Goal: Information Seeking & Learning: Learn about a topic

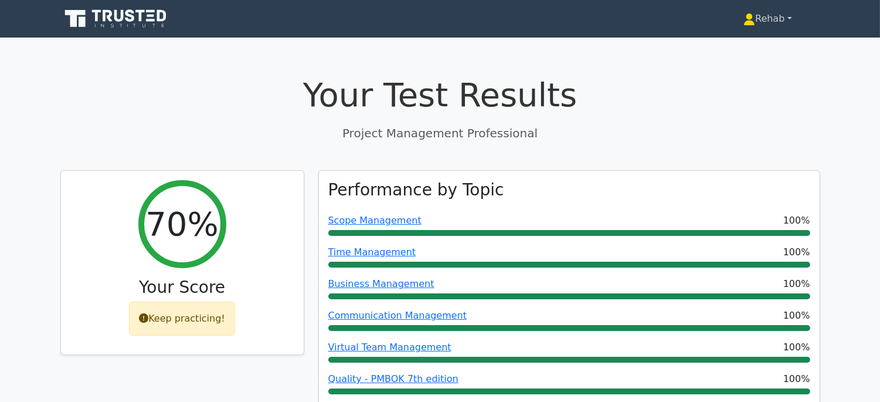
click at [757, 20] on link "Rehab" at bounding box center [767, 18] width 104 height 23
click at [749, 44] on link "Profile" at bounding box center [762, 46] width 93 height 19
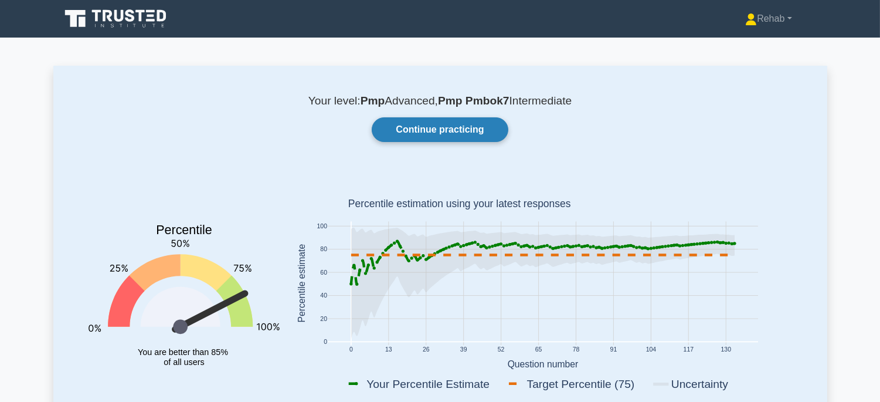
click at [434, 125] on link "Continue practicing" at bounding box center [440, 129] width 136 height 25
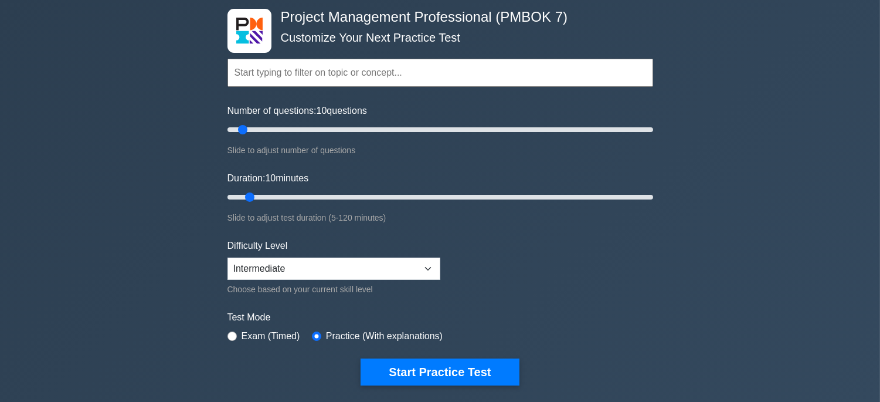
scroll to position [130, 0]
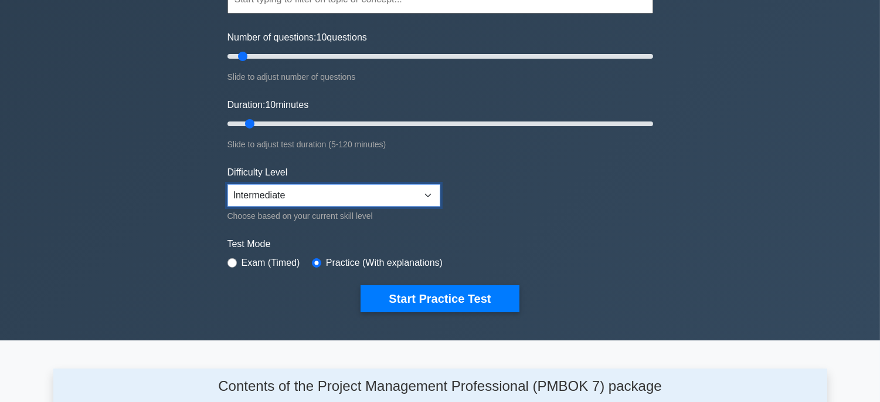
click at [371, 184] on select "Beginner Intermediate Expert" at bounding box center [334, 195] width 213 height 22
select select "expert"
click at [228, 184] on select "Beginner Intermediate Expert" at bounding box center [334, 195] width 213 height 22
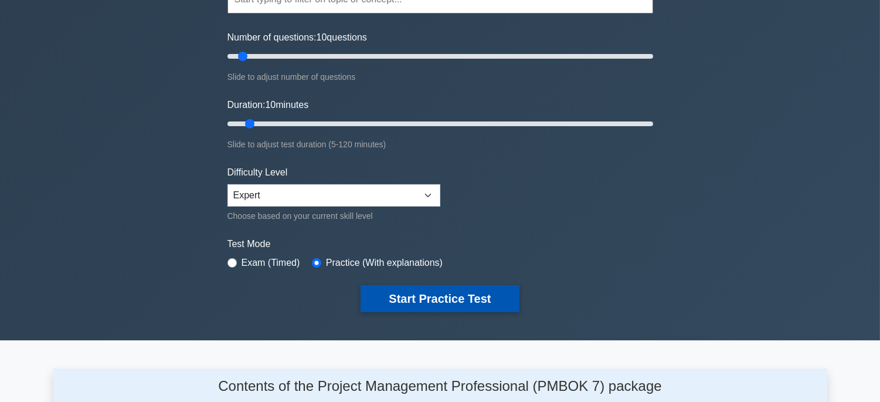
click at [484, 303] on button "Start Practice Test" at bounding box center [440, 298] width 158 height 27
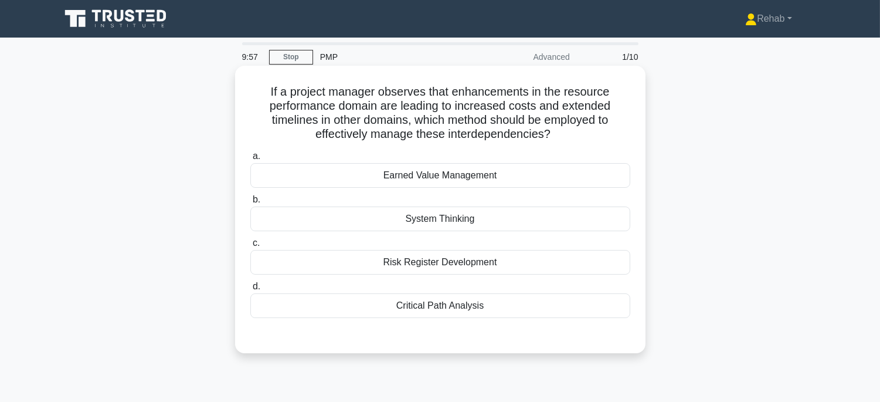
drag, startPoint x: 254, startPoint y: 89, endPoint x: 501, endPoint y: 315, distance: 334.9
click at [501, 315] on div "If a project manager observes that enhancements in the resource performance dom…" at bounding box center [440, 209] width 401 height 278
copy div "If a project manager observes that enhancements in the resource performance dom…"
click at [487, 219] on div "System Thinking" at bounding box center [440, 218] width 380 height 25
click at [250, 203] on input "b. System Thinking" at bounding box center [250, 200] width 0 height 8
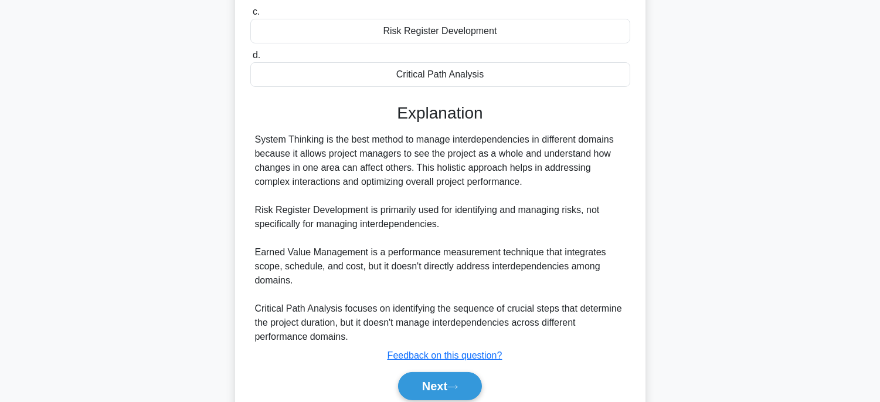
scroll to position [279, 0]
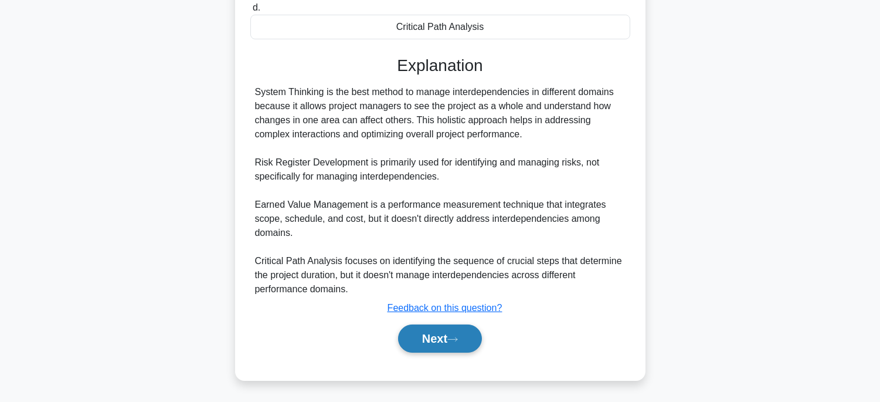
click at [452, 342] on button "Next" at bounding box center [440, 338] width 84 height 28
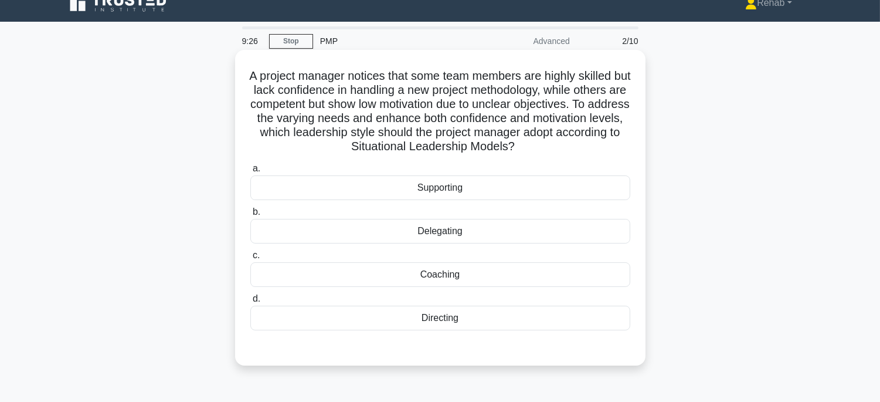
scroll to position [0, 0]
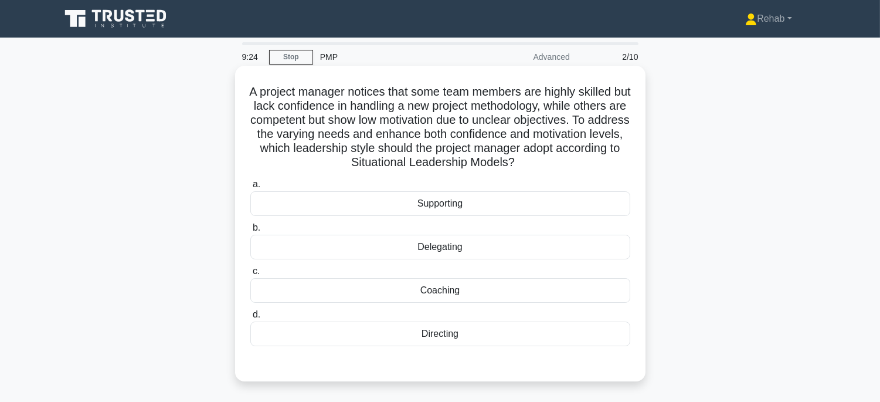
drag, startPoint x: 251, startPoint y: 84, endPoint x: 502, endPoint y: 344, distance: 360.8
click at [502, 344] on div "A project manager notices that some team members are highly skilled but lack co…" at bounding box center [440, 223] width 401 height 306
copy div "A project manager notices that some team members are highly skilled but lack co…"
click at [504, 338] on div "Directing" at bounding box center [440, 333] width 380 height 25
click at [250, 318] on input "d. Directing" at bounding box center [250, 315] width 0 height 8
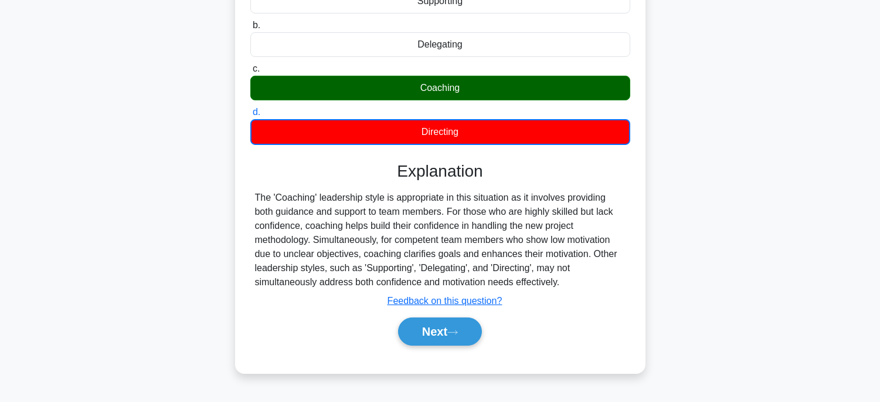
scroll to position [231, 0]
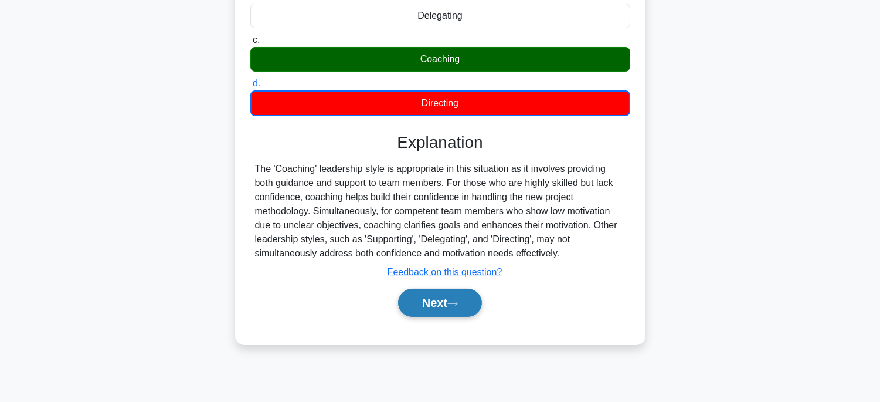
click at [470, 306] on button "Next" at bounding box center [440, 303] width 84 height 28
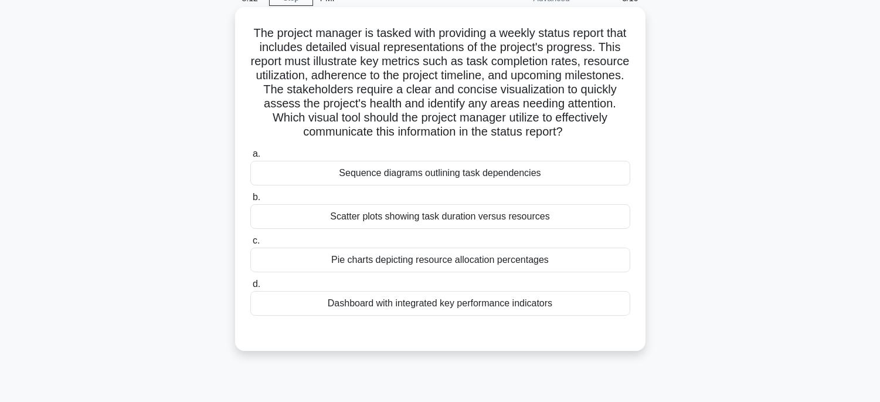
scroll to position [36, 0]
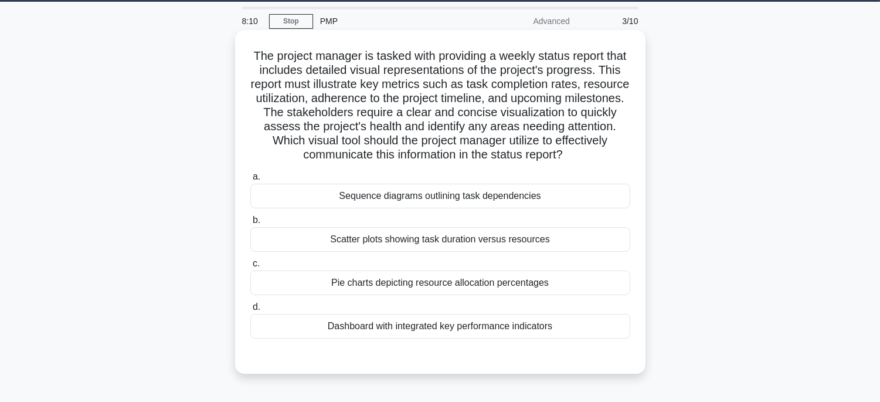
drag, startPoint x: 254, startPoint y: 50, endPoint x: 578, endPoint y: 340, distance: 433.9
click at [578, 340] on div "The project manager is tasked with providing a weekly status report that includ…" at bounding box center [440, 202] width 401 height 334
copy div "The project manager is tasked with providing a weekly status report that includ…"
click at [560, 323] on div "Dashboard with integrated key performance indicators" at bounding box center [440, 326] width 380 height 25
click at [250, 311] on input "d. Dashboard with integrated key performance indicators" at bounding box center [250, 307] width 0 height 8
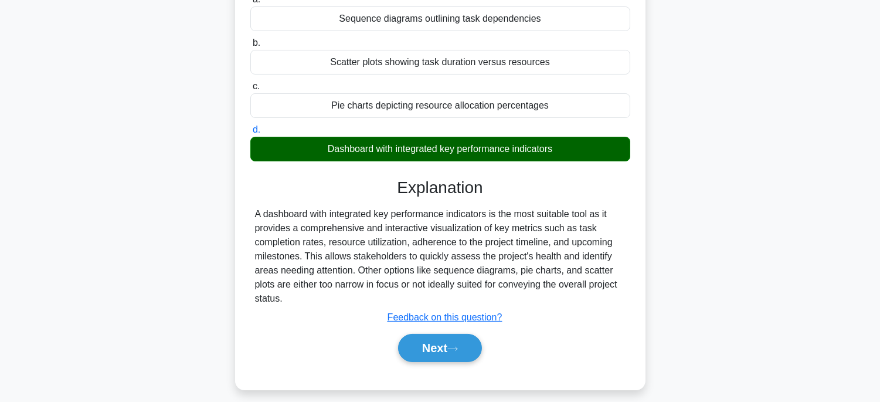
scroll to position [231, 0]
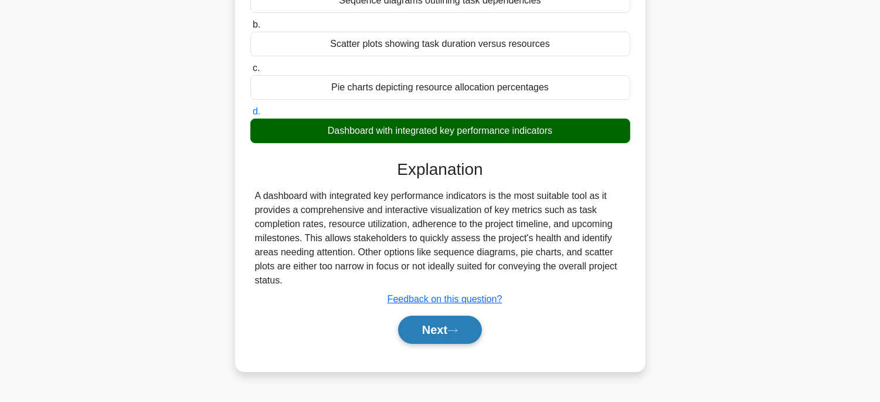
click at [423, 332] on button "Next" at bounding box center [440, 329] width 84 height 28
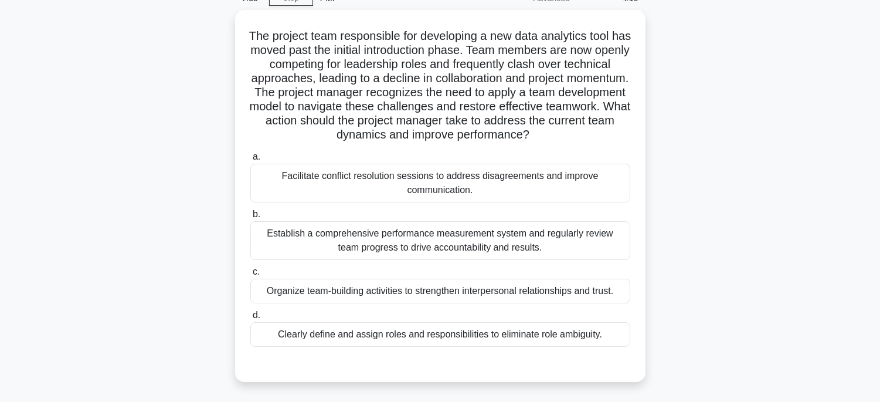
scroll to position [36, 0]
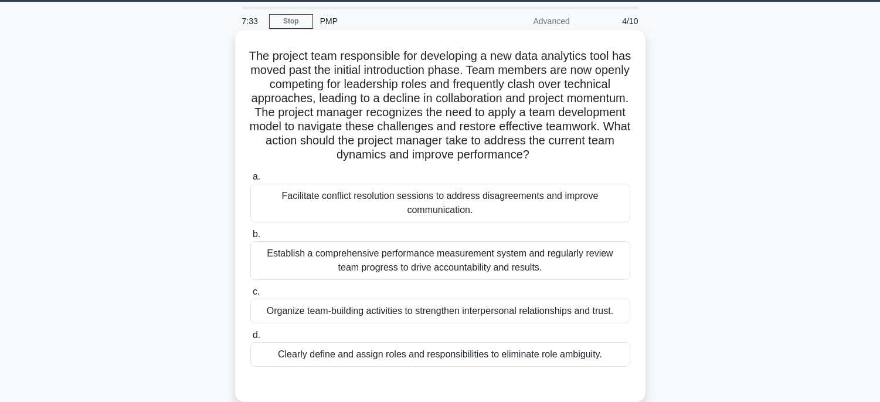
drag, startPoint x: 249, startPoint y: 50, endPoint x: 605, endPoint y: 354, distance: 467.1
click at [605, 354] on div "The project team responsible for developing a new data analytics tool has moved…" at bounding box center [440, 216] width 401 height 362
copy div "The project team responsible for developing a new data analytics tool has moved…"
click at [468, 206] on div "Facilitate conflict resolution sessions to address disagreements and improve co…" at bounding box center [440, 203] width 380 height 39
click at [250, 181] on input "a. Facilitate conflict resolution sessions to address disagreements and improve…" at bounding box center [250, 177] width 0 height 8
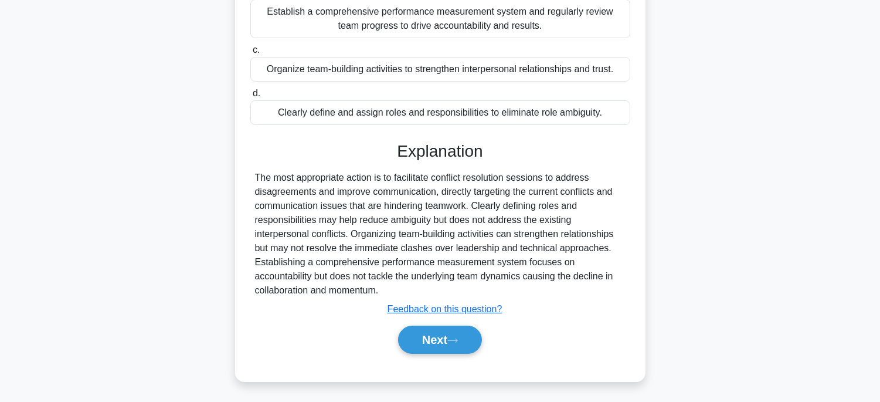
scroll to position [279, 0]
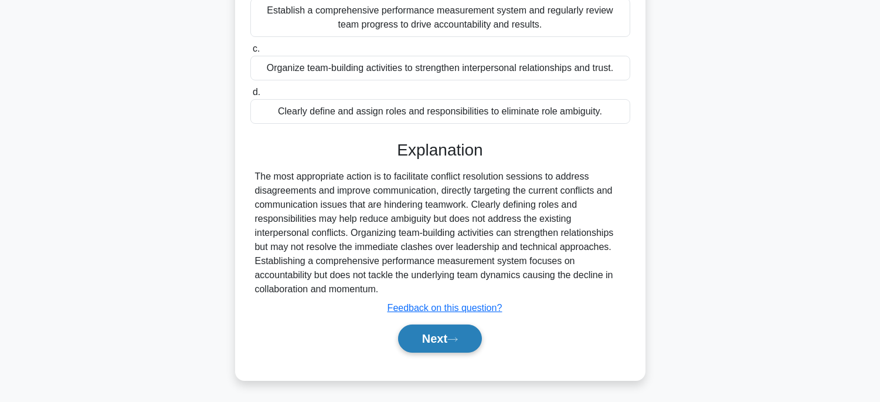
click at [428, 342] on button "Next" at bounding box center [440, 338] width 84 height 28
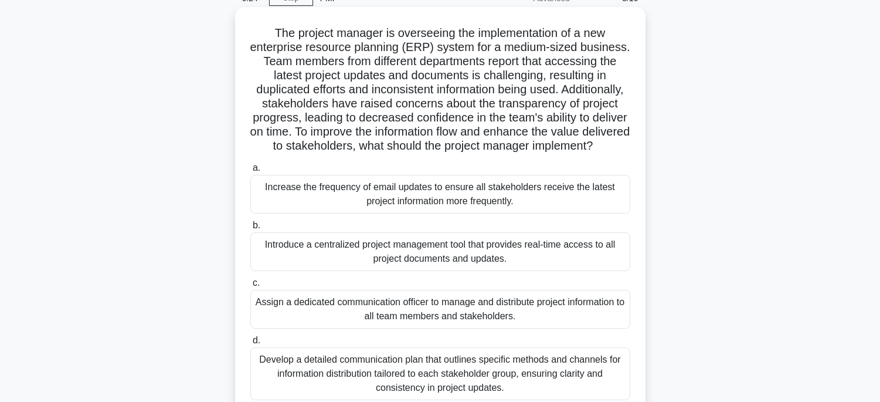
scroll to position [0, 0]
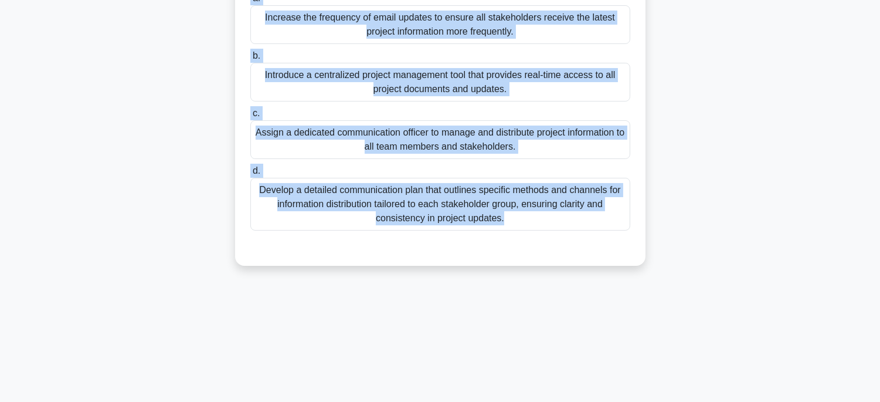
drag, startPoint x: 249, startPoint y: 83, endPoint x: 589, endPoint y: 410, distance: 472.4
click at [589, 401] on html "Rehab Profile Settings" at bounding box center [440, 85] width 880 height 633
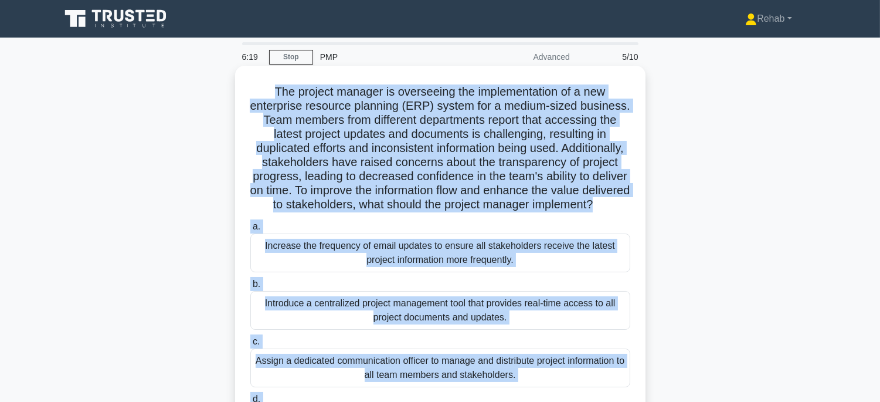
copy div "The project manager is overseeing the implementation of a new enterprise resour…"
click at [442, 325] on div "Introduce a centralized project management tool that provides real-time access …" at bounding box center [440, 310] width 380 height 39
click at [250, 288] on input "b. Introduce a centralized project management tool that provides real-time acce…" at bounding box center [250, 284] width 0 height 8
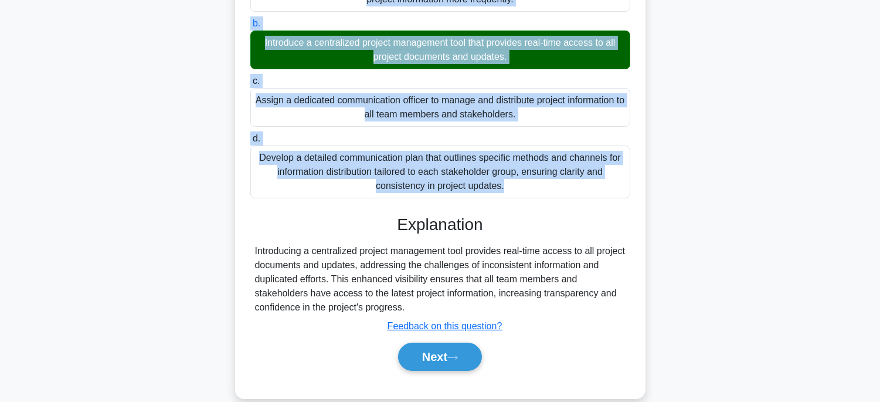
scroll to position [293, 0]
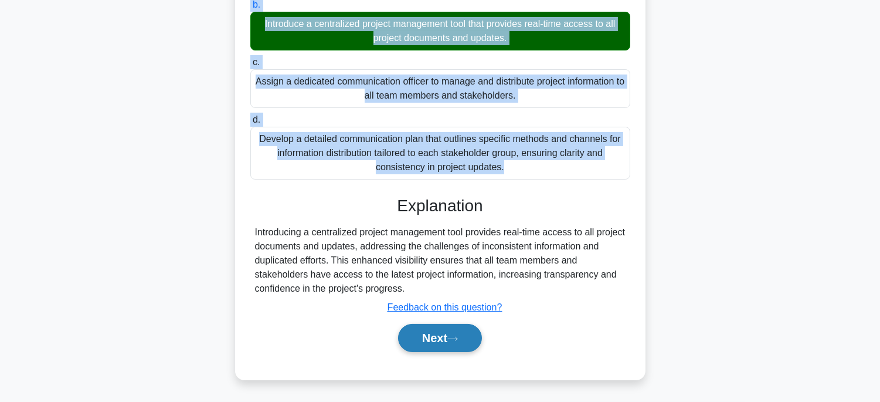
click at [430, 332] on button "Next" at bounding box center [440, 338] width 84 height 28
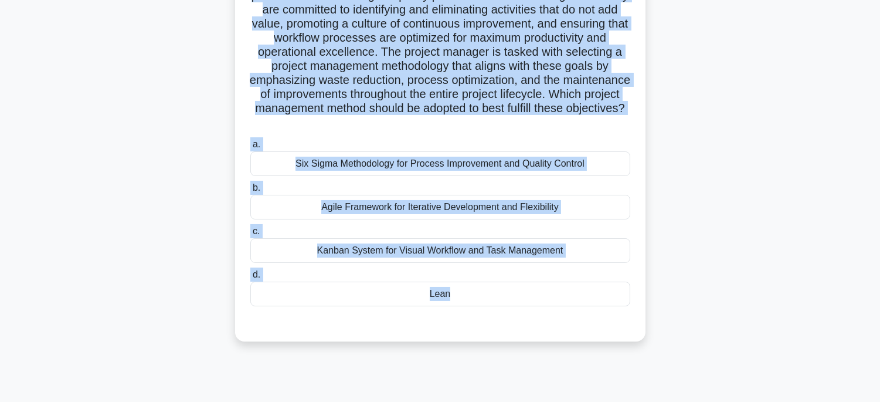
scroll to position [231, 0]
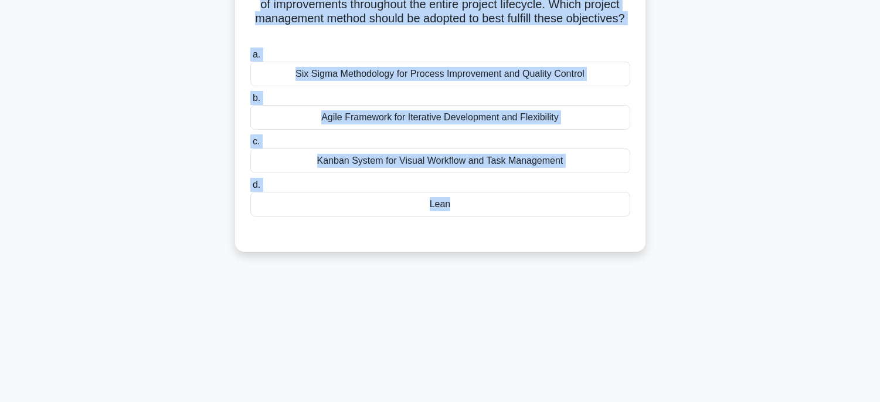
drag, startPoint x: 248, startPoint y: 89, endPoint x: 573, endPoint y: 403, distance: 452.4
click at [573, 401] on html "Rehab Profile Settings" at bounding box center [440, 85] width 880 height 633
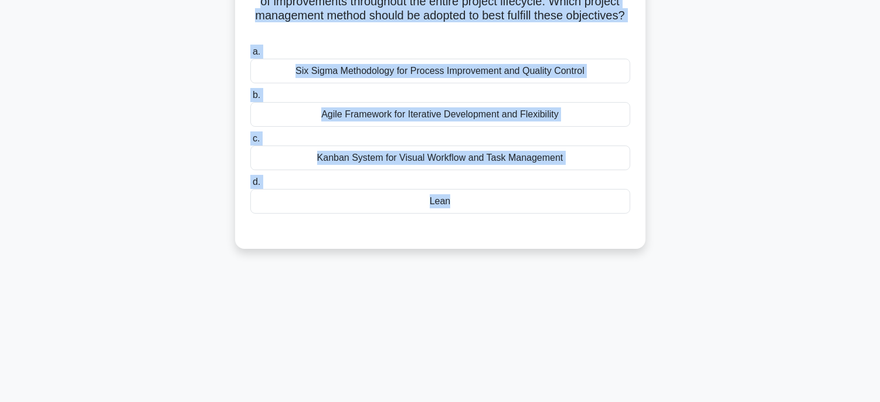
scroll to position [0, 0]
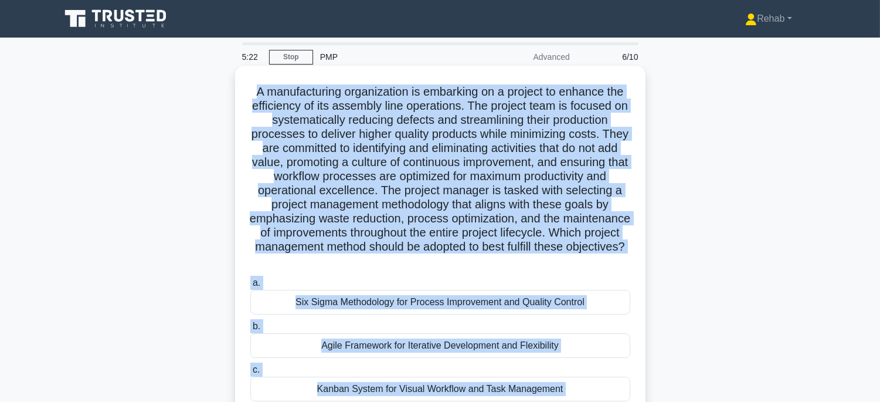
copy div "A manufacturing organization is embarking on a project to enhance the efficienc…"
click at [505, 301] on div "Six Sigma Methodology for Process Improvement and Quality Control" at bounding box center [440, 302] width 380 height 25
click at [250, 287] on input "a. Six Sigma Methodology for Process Improvement and Quality Control" at bounding box center [250, 283] width 0 height 8
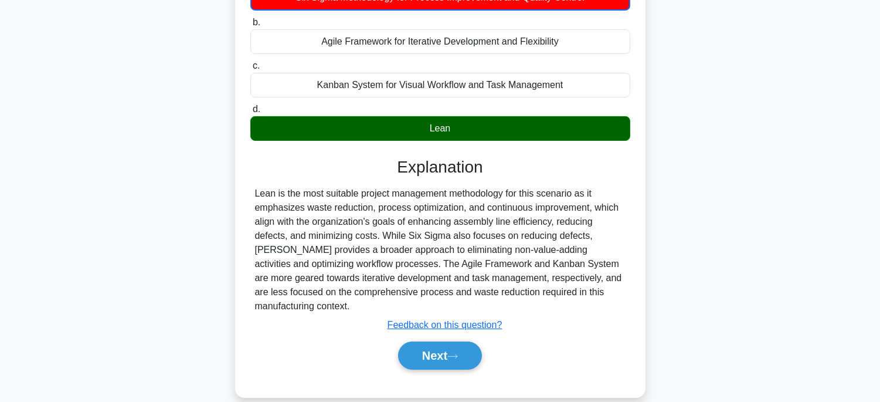
scroll to position [307, 0]
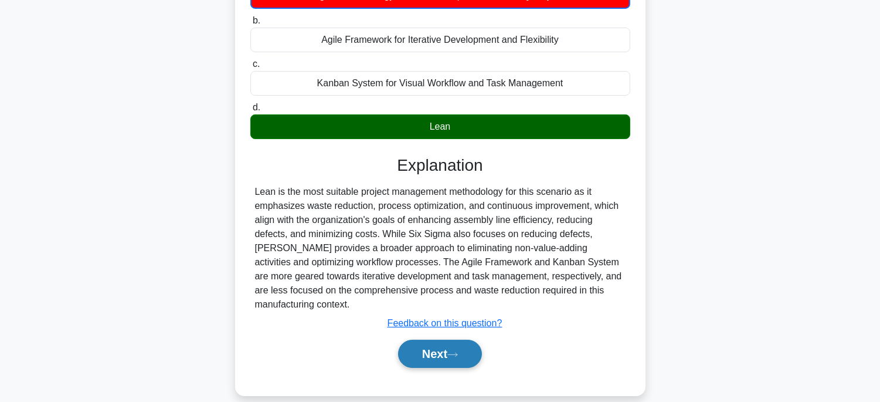
click at [469, 341] on button "Next" at bounding box center [440, 354] width 84 height 28
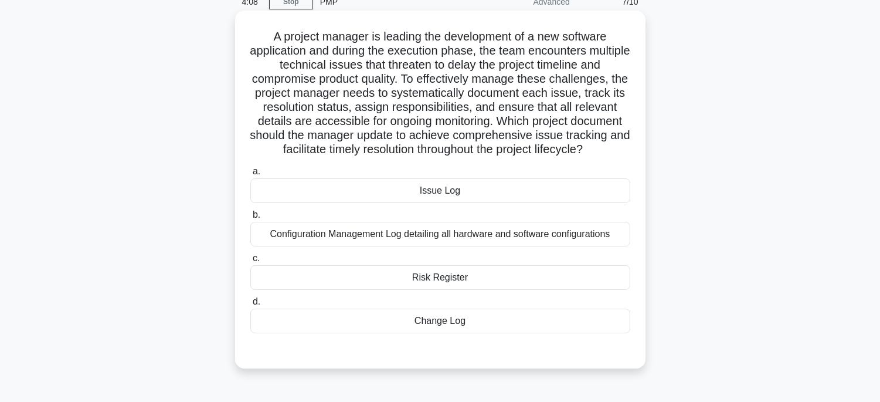
scroll to position [36, 0]
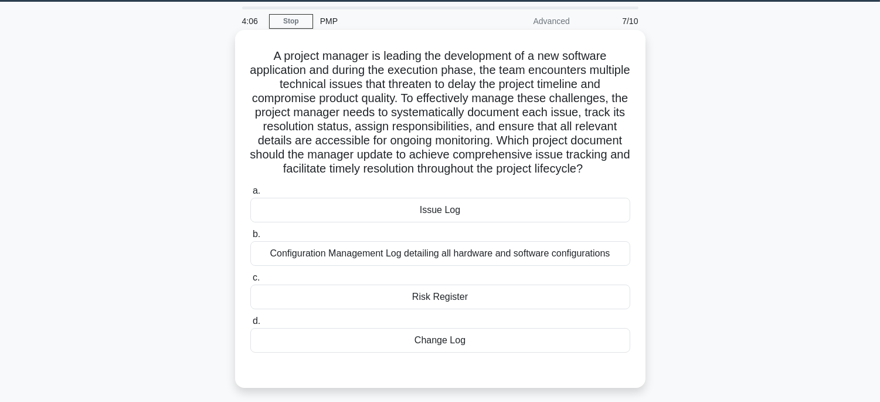
drag, startPoint x: 266, startPoint y: 57, endPoint x: 516, endPoint y: 347, distance: 382.5
click at [516, 347] on div "A project manager is leading the development of a new software application and …" at bounding box center [440, 209] width 401 height 348
copy div "A project manager is leading the development of a new software application and …"
click at [491, 212] on div "Issue Log" at bounding box center [440, 210] width 380 height 25
click at [250, 195] on input "a. Issue Log" at bounding box center [250, 191] width 0 height 8
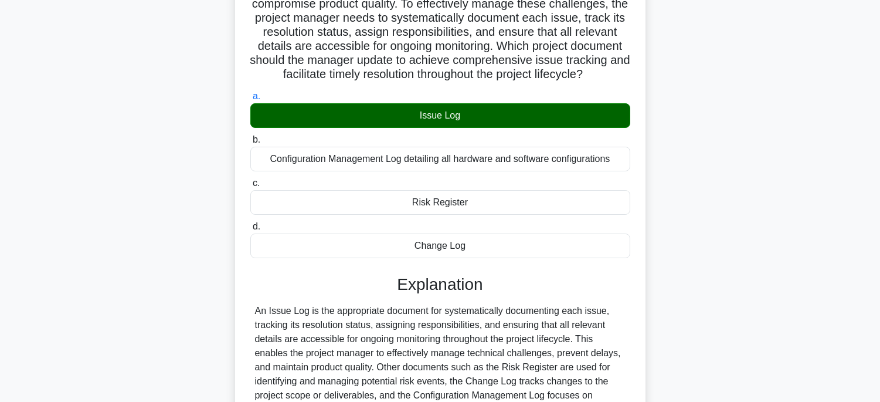
scroll to position [265, 0]
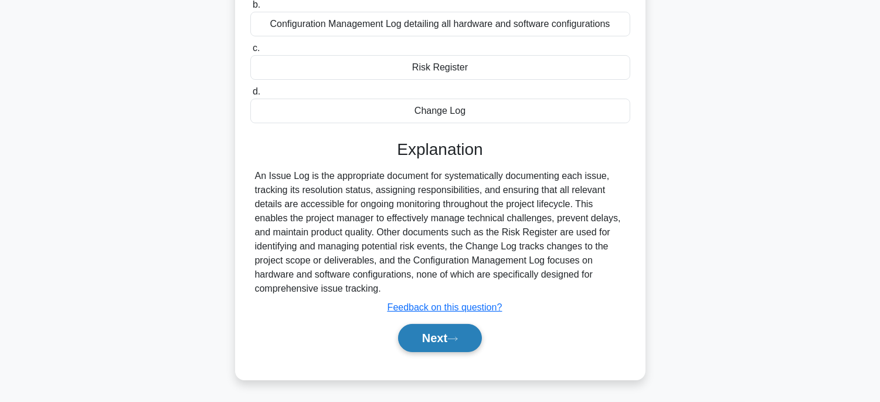
click at [459, 334] on button "Next" at bounding box center [440, 338] width 84 height 28
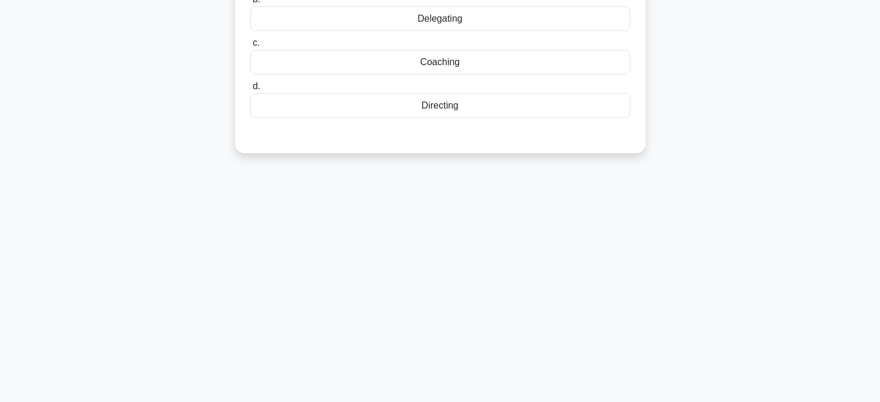
scroll to position [0, 0]
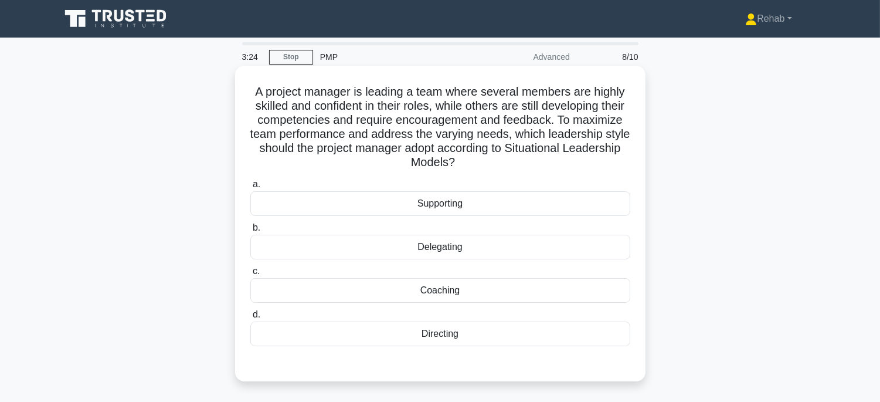
drag, startPoint x: 248, startPoint y: 86, endPoint x: 517, endPoint y: 345, distance: 373.2
click at [517, 345] on div "A project manager is leading a team where several members are highly skilled an…" at bounding box center [440, 223] width 401 height 306
copy div "A project manager is leading a team where several members are highly skilled an…"
click at [512, 290] on div "Coaching" at bounding box center [440, 290] width 380 height 25
click at [250, 275] on input "c. Coaching" at bounding box center [250, 271] width 0 height 8
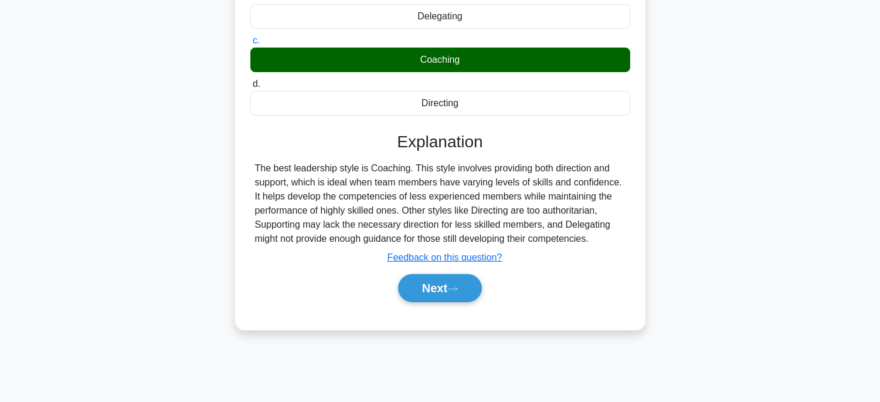
scroll to position [231, 0]
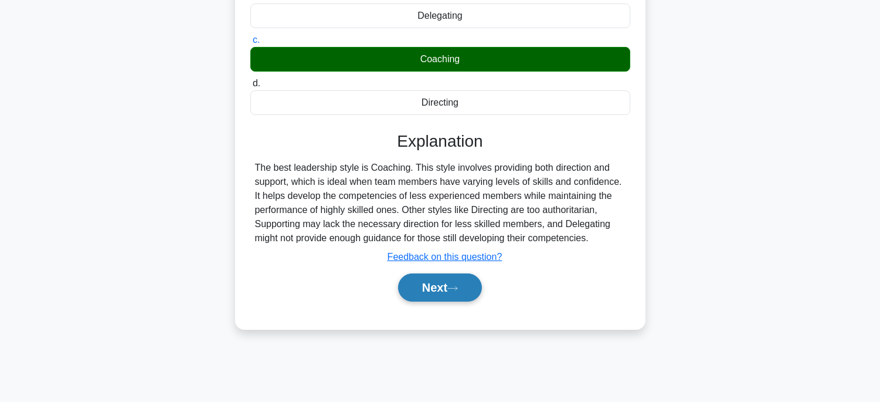
click at [465, 284] on button "Next" at bounding box center [440, 287] width 84 height 28
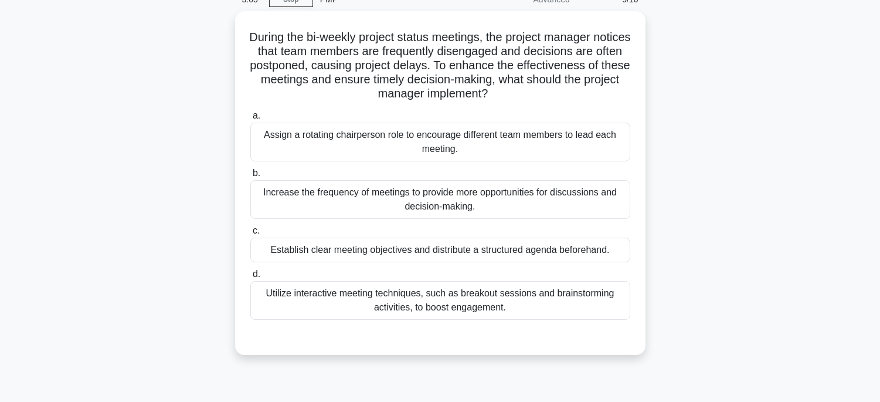
scroll to position [36, 0]
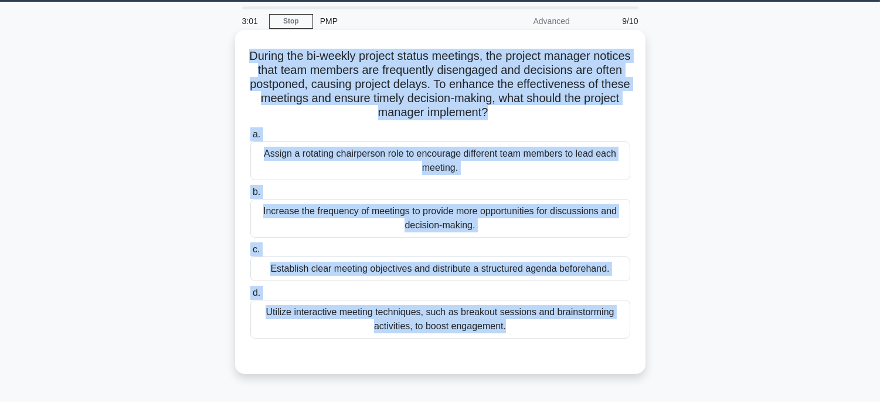
drag, startPoint x: 258, startPoint y: 51, endPoint x: 560, endPoint y: 341, distance: 418.9
click at [560, 341] on div "During the bi-weekly project status meetings, the project manager notices that …" at bounding box center [440, 202] width 401 height 334
copy div "During the bi-weekly project status meetings, the project manager notices that …"
click at [532, 324] on div "Utilize interactive meeting techniques, such as breakout sessions and brainstor…" at bounding box center [440, 319] width 380 height 39
click at [250, 297] on input "d. Utilize interactive meeting techniques, such as breakout sessions and brains…" at bounding box center [250, 293] width 0 height 8
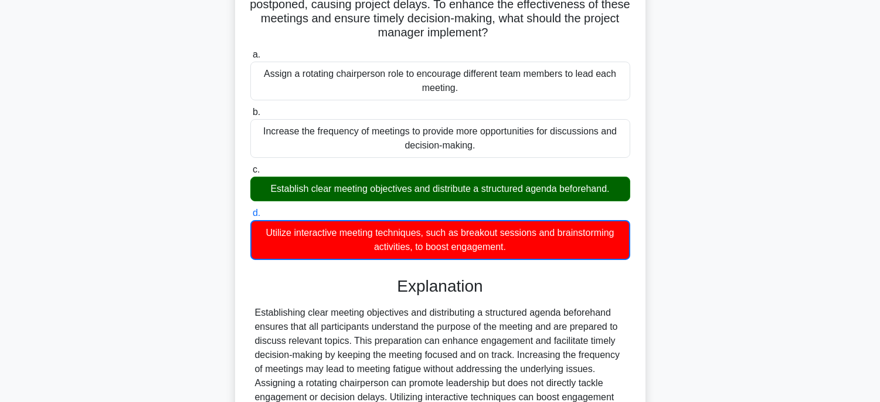
scroll to position [236, 0]
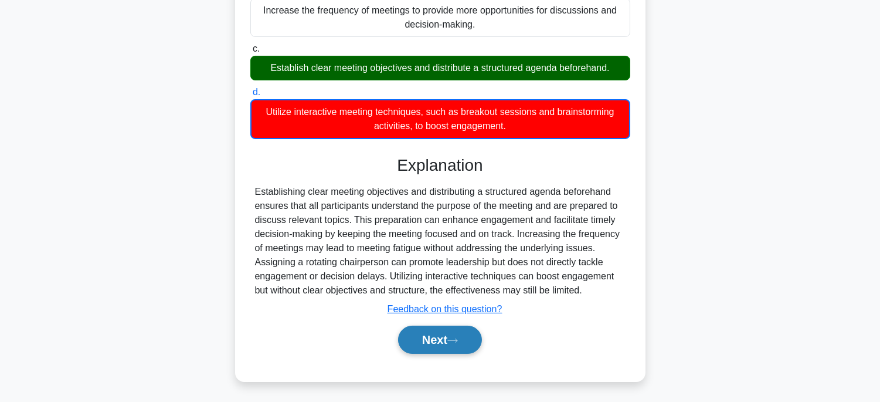
click at [439, 327] on button "Next" at bounding box center [440, 339] width 84 height 28
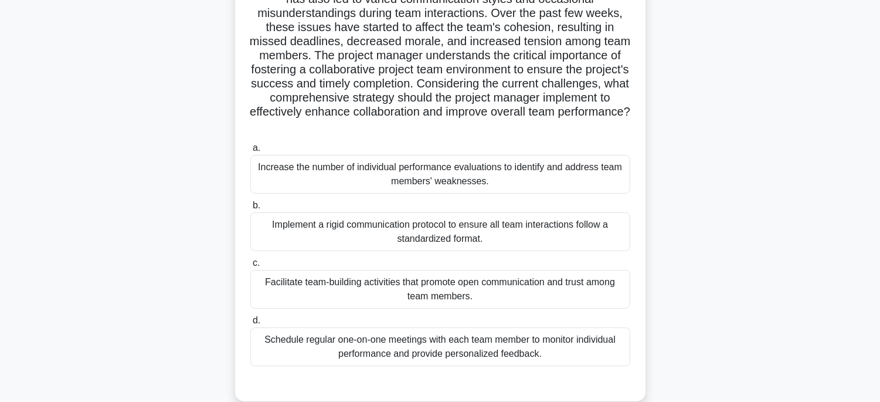
scroll to position [36, 0]
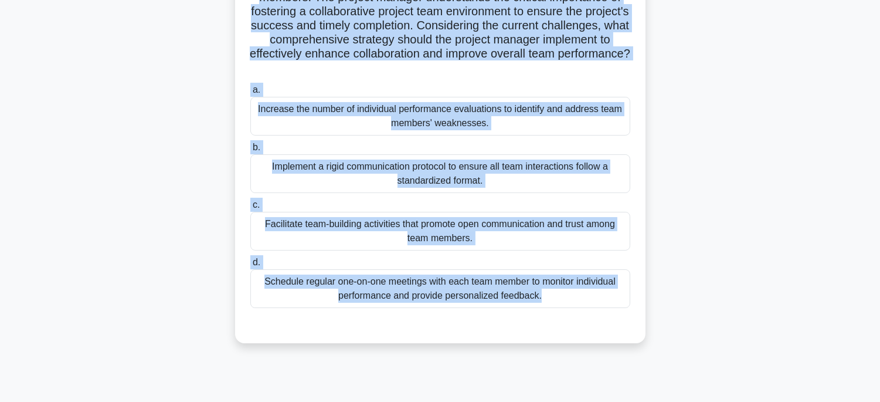
drag, startPoint x: 257, startPoint y: 52, endPoint x: 595, endPoint y: 399, distance: 484.8
click at [595, 399] on main "1:51 Stop PMP Advanced 10/10 .spinner_0XTQ{transform-origin:center;animation:sp…" at bounding box center [440, 112] width 880 height 596
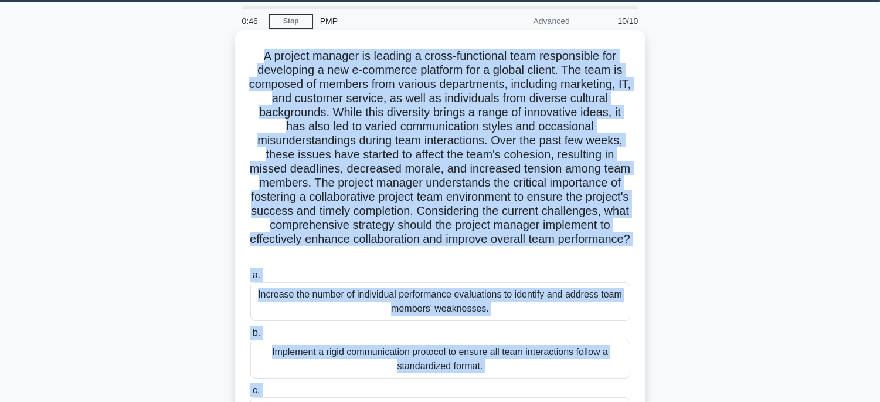
scroll to position [166, 0]
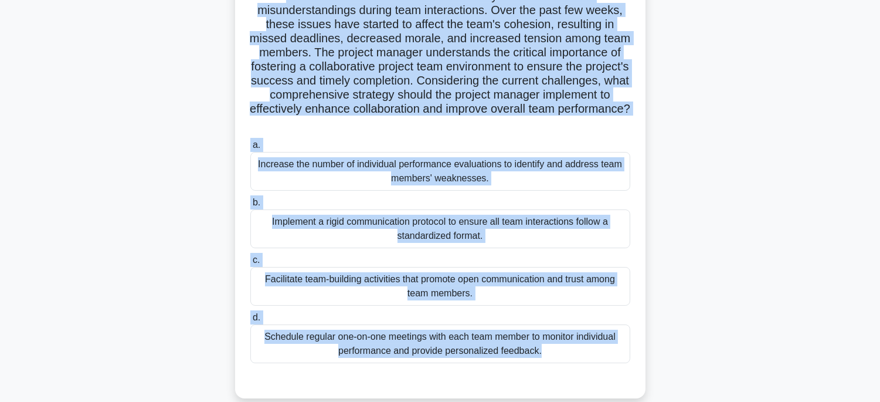
click at [481, 286] on div "Facilitate team-building activities that promote open communication and trust a…" at bounding box center [440, 286] width 380 height 39
click at [250, 264] on input "c. Facilitate team-building activities that promote open communication and trus…" at bounding box center [250, 260] width 0 height 8
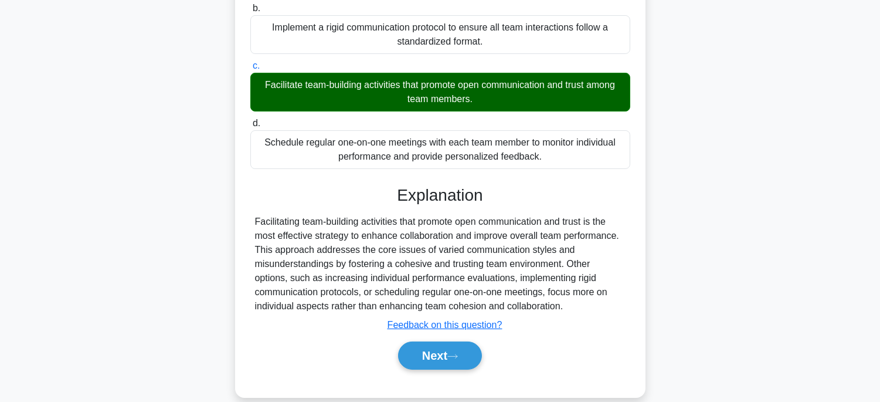
scroll to position [377, 0]
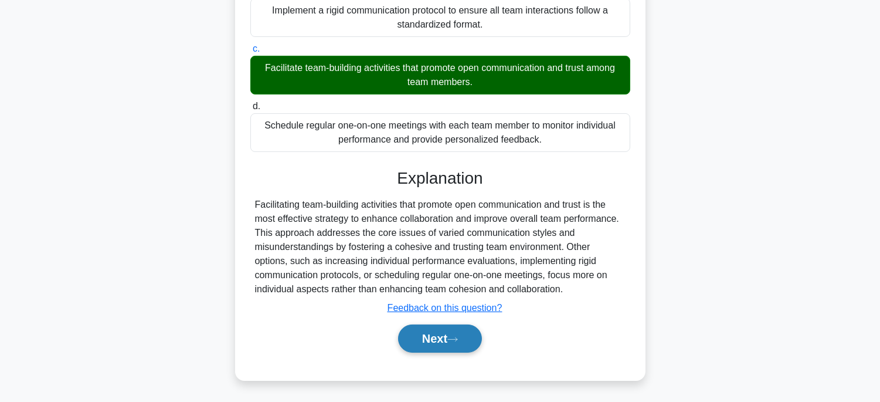
click at [458, 341] on icon at bounding box center [452, 339] width 11 height 6
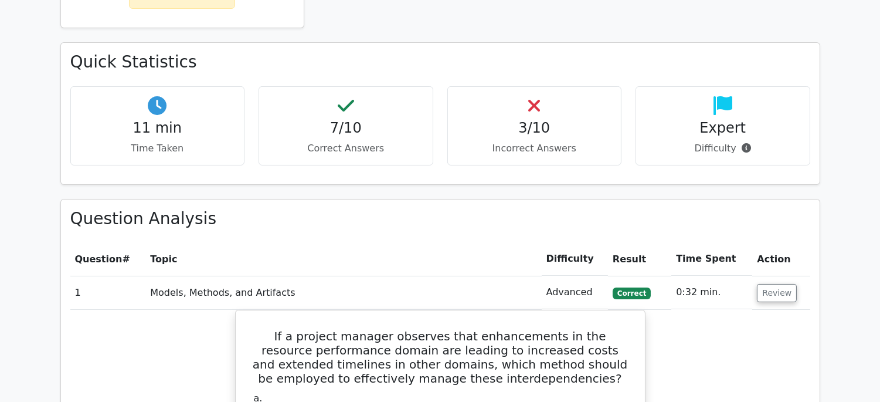
scroll to position [391, 0]
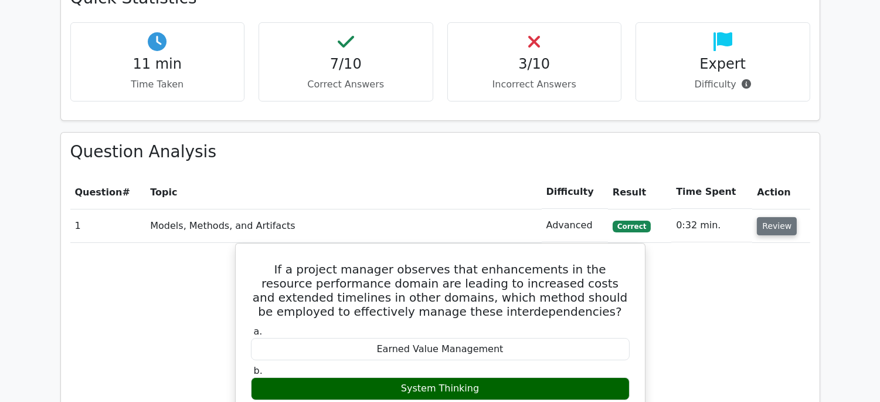
click at [767, 226] on button "Review" at bounding box center [777, 226] width 40 height 18
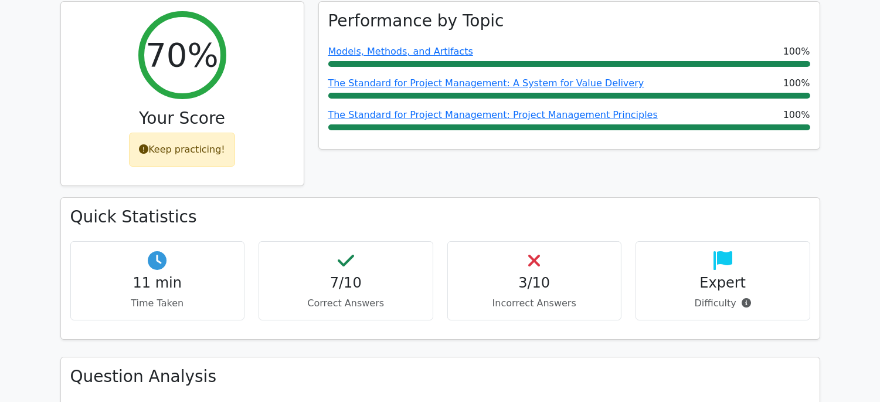
scroll to position [0, 0]
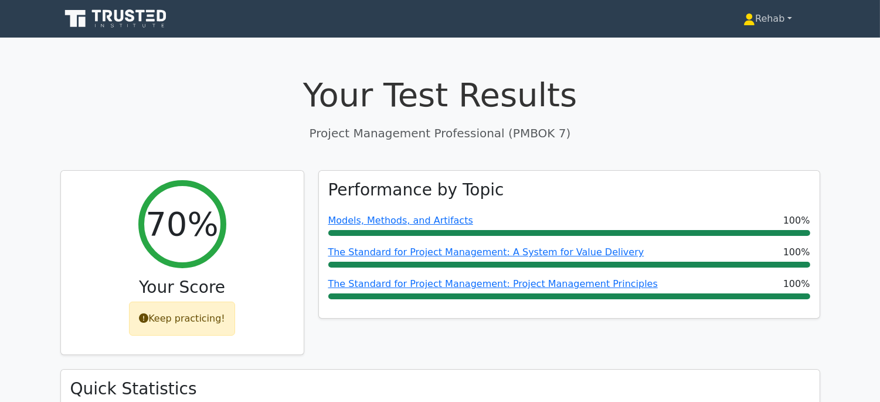
click at [778, 18] on link "Rehab" at bounding box center [767, 18] width 104 height 23
click at [762, 42] on link "Profile" at bounding box center [762, 46] width 93 height 19
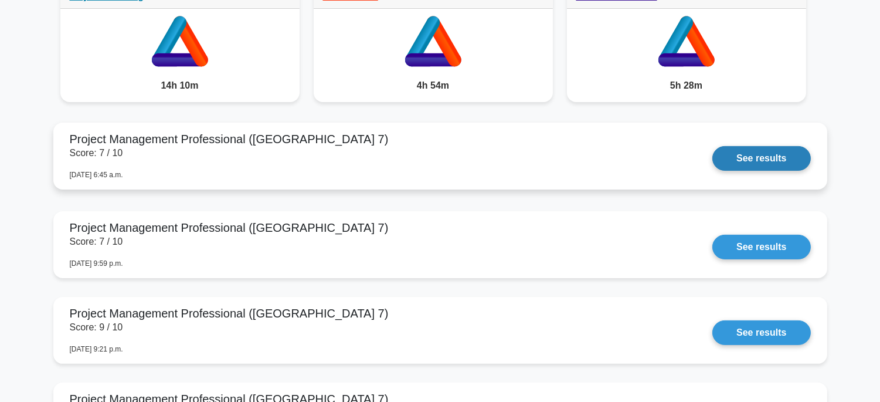
scroll to position [717, 0]
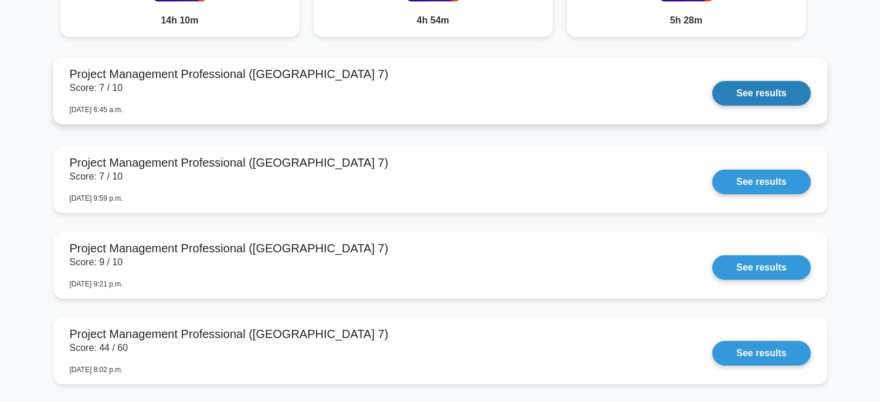
click at [722, 106] on link "See results" at bounding box center [761, 93] width 98 height 25
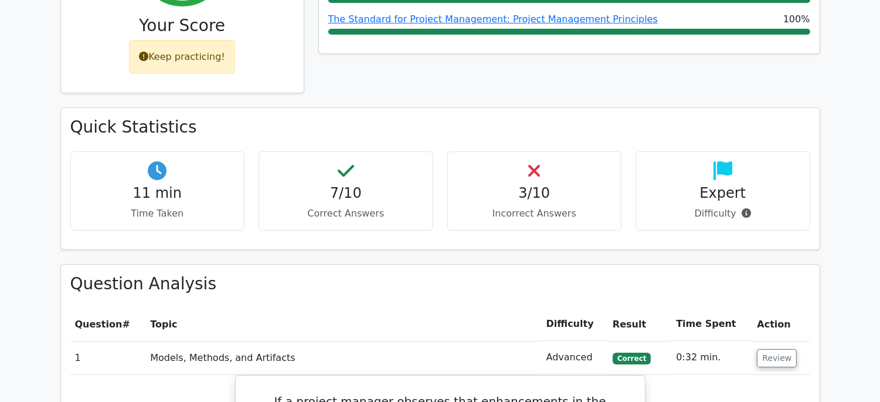
scroll to position [456, 0]
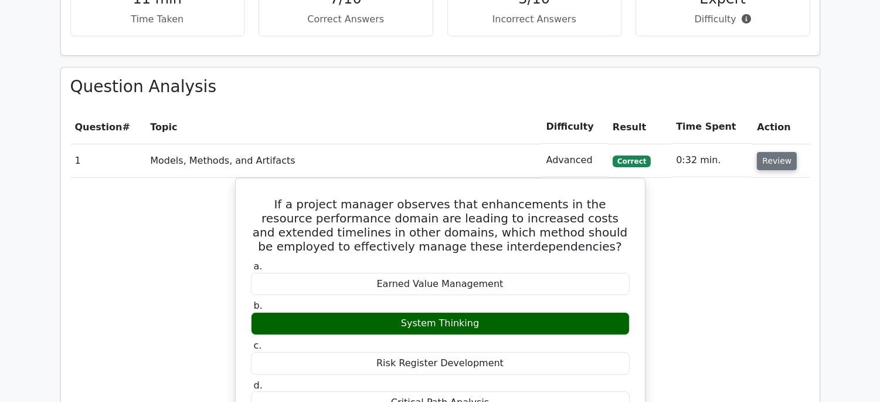
click at [769, 165] on button "Review" at bounding box center [777, 161] width 40 height 18
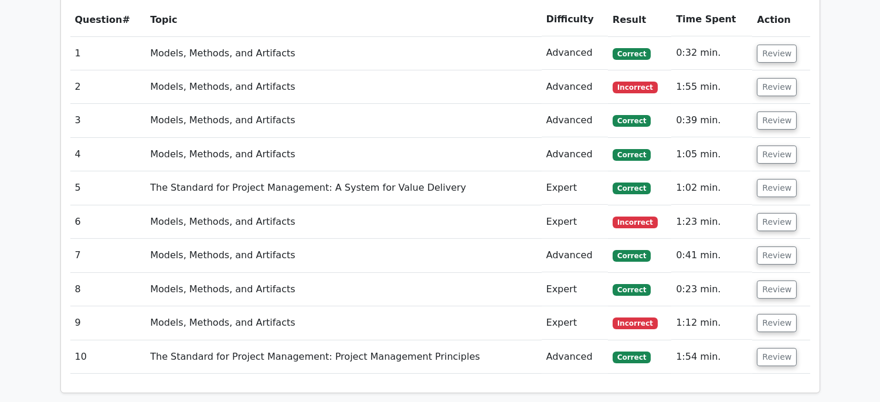
scroll to position [586, 0]
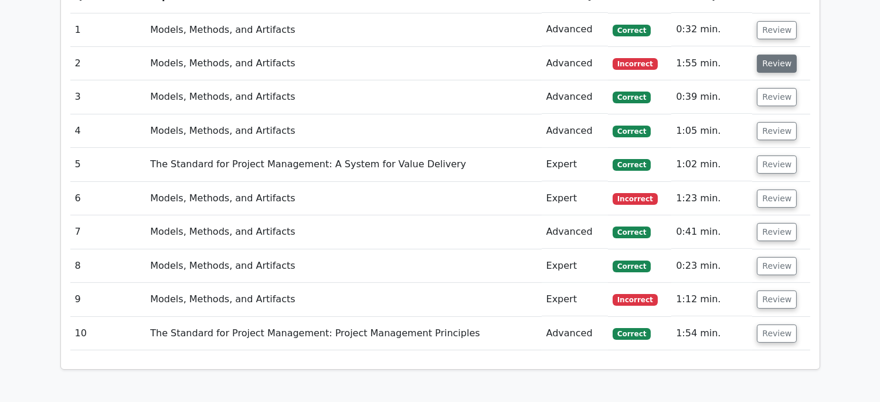
click at [778, 66] on button "Review" at bounding box center [777, 64] width 40 height 18
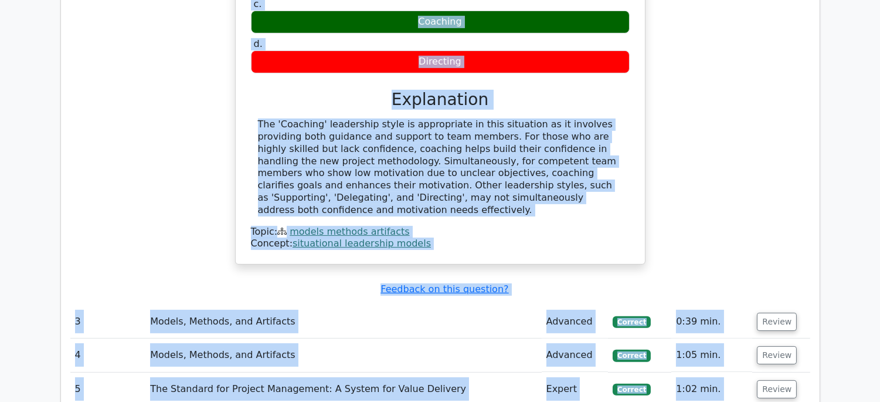
scroll to position [999, 0]
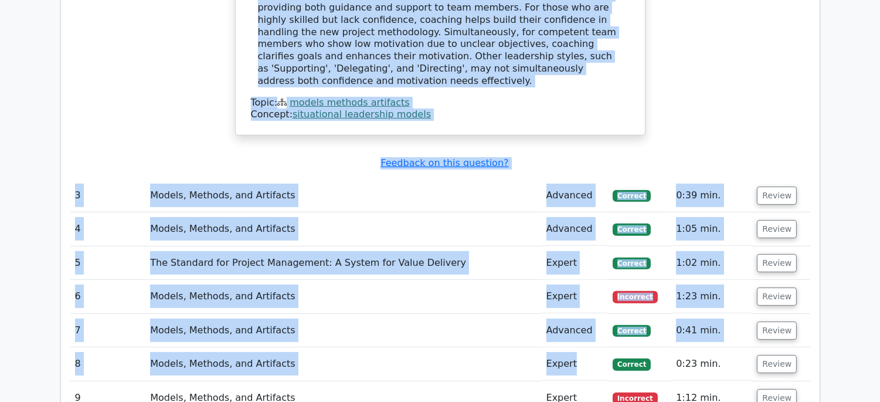
drag, startPoint x: 247, startPoint y: 100, endPoint x: 587, endPoint y: 54, distance: 343.3
copy div "A project manager notices that some team members are highly skilled but lack co…"
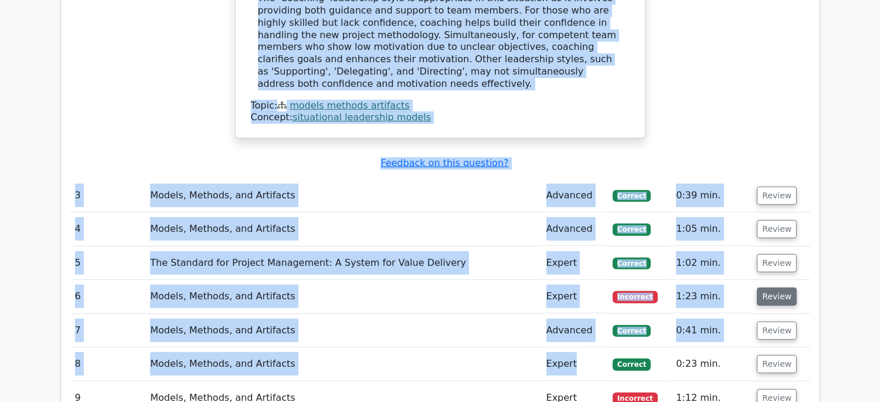
click at [769, 287] on button "Review" at bounding box center [777, 296] width 40 height 18
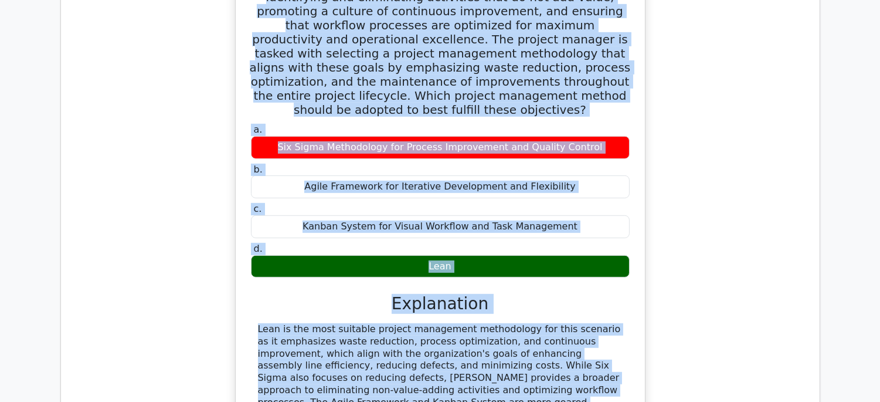
scroll to position [1532, 0]
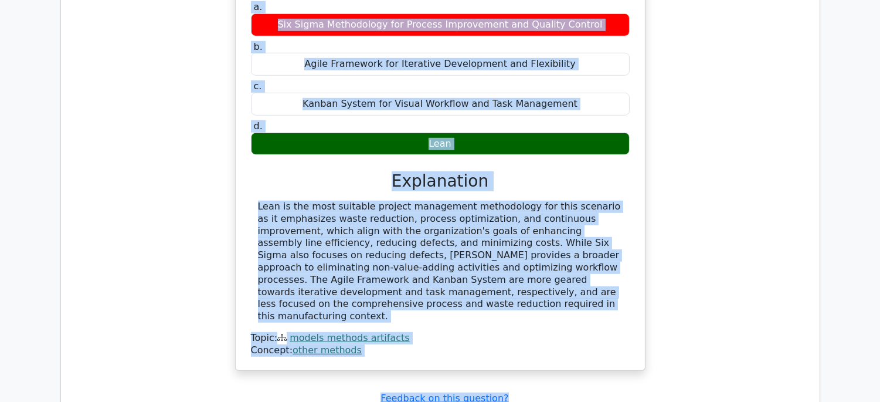
drag, startPoint x: 260, startPoint y: 173, endPoint x: 618, endPoint y: 254, distance: 367.3
click at [618, 254] on div "A manufacturing organization is embarking on a project to enhance the efficienc…" at bounding box center [440, 74] width 400 height 583
copy div "A manufacturing organization is embarking on a project to enhance the efficienc…"
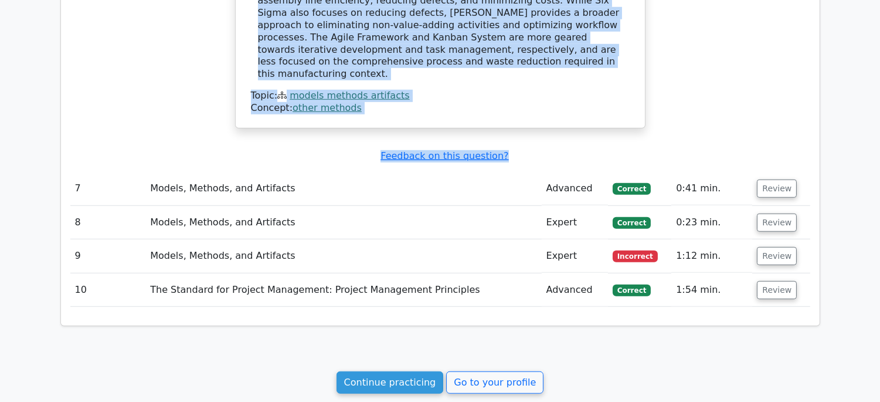
scroll to position [1792, 0]
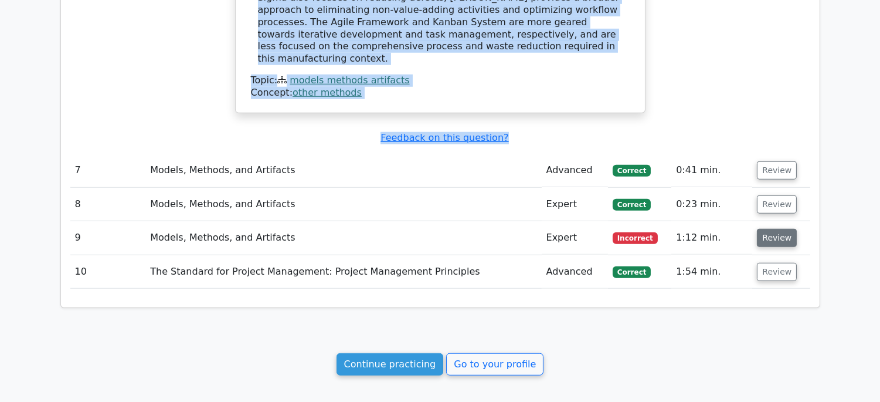
click at [772, 229] on button "Review" at bounding box center [777, 238] width 40 height 18
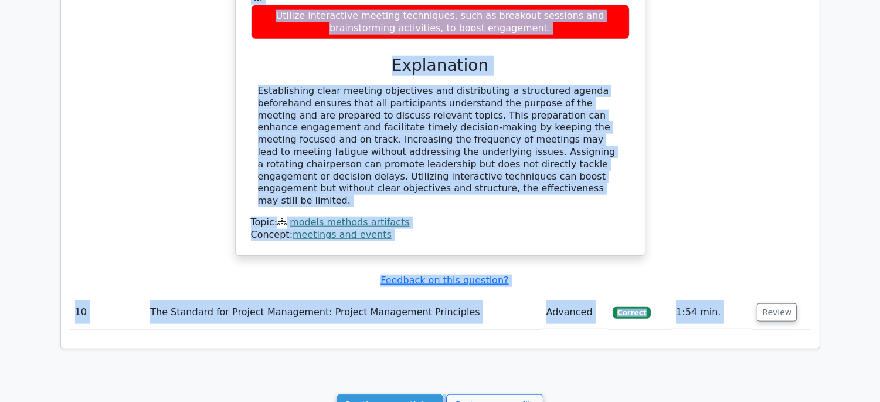
scroll to position [2310, 0]
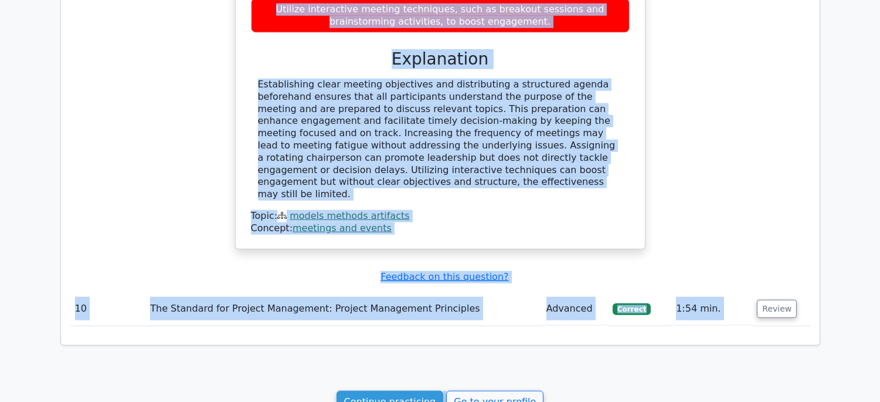
drag, startPoint x: 262, startPoint y: 278, endPoint x: 619, endPoint y: 104, distance: 397.1
copy div "During the bi-weekly project status meetings, the project manager notices that …"
